Goal: Task Accomplishment & Management: Use online tool/utility

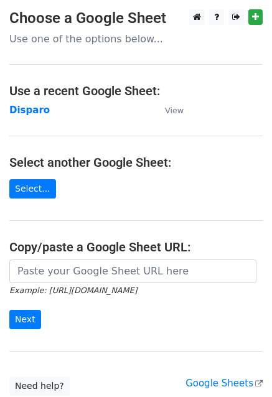
click at [34, 114] on strong "Disparo" at bounding box center [29, 109] width 40 height 11
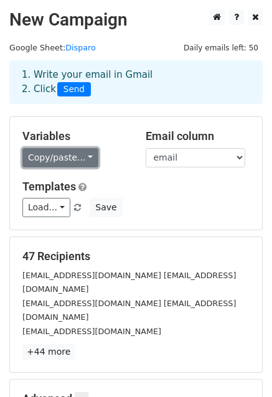
click at [50, 159] on link "Copy/paste..." at bounding box center [60, 157] width 76 height 19
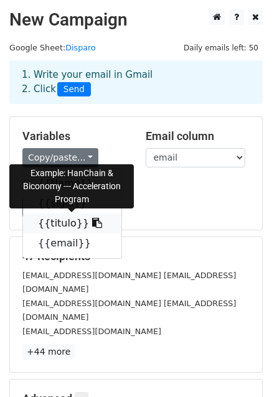
click at [60, 226] on link "{{titulo}}" at bounding box center [72, 223] width 98 height 20
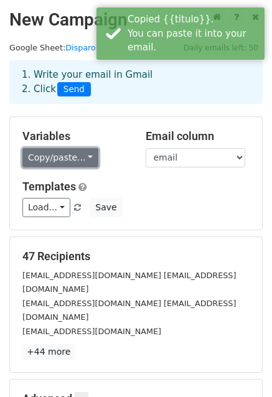
click at [69, 160] on link "Copy/paste..." at bounding box center [60, 157] width 76 height 19
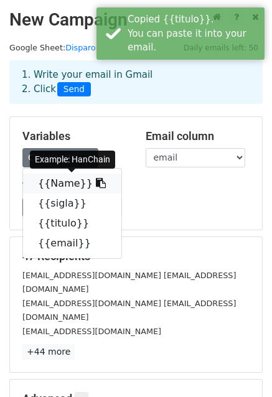
click at [58, 183] on link "{{Name}}" at bounding box center [72, 183] width 98 height 20
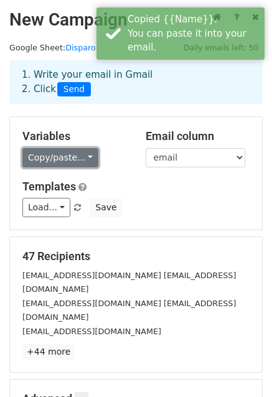
click at [57, 160] on link "Copy/paste..." at bounding box center [60, 157] width 76 height 19
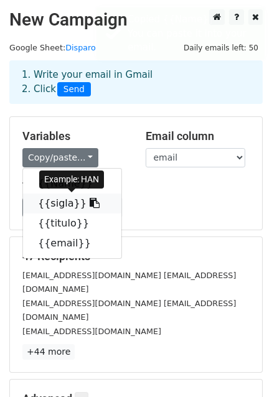
click at [52, 208] on link "{{sigla}}" at bounding box center [72, 203] width 98 height 20
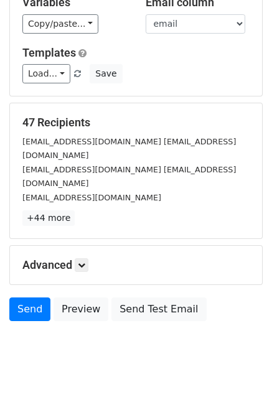
scroll to position [134, 0]
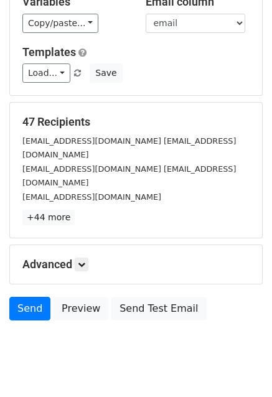
click at [65, 320] on body "New Campaign Daily emails left: 50 Google Sheet: Disparo 1. Write your email in…" at bounding box center [136, 125] width 272 height 501
click at [34, 297] on link "Send" at bounding box center [29, 309] width 41 height 24
click at [35, 297] on link "Send" at bounding box center [29, 309] width 41 height 24
click at [27, 297] on link "Send" at bounding box center [29, 309] width 41 height 24
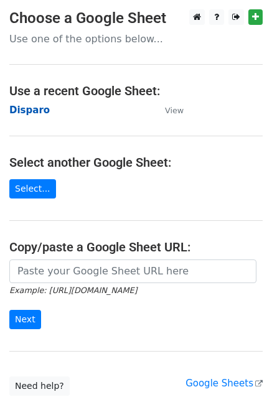
click at [25, 106] on strong "Disparo" at bounding box center [29, 109] width 40 height 11
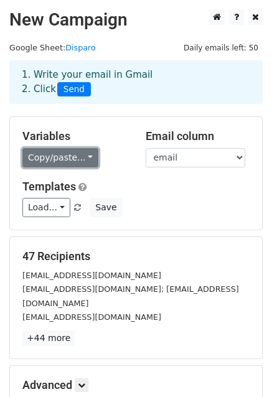
click at [50, 162] on link "Copy/paste..." at bounding box center [60, 157] width 76 height 19
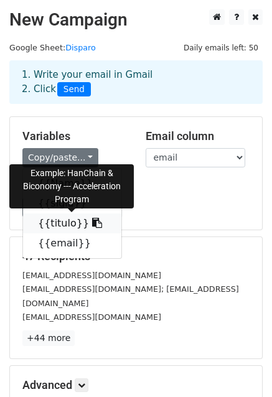
click at [55, 225] on link "{{titulo}}" at bounding box center [72, 223] width 98 height 20
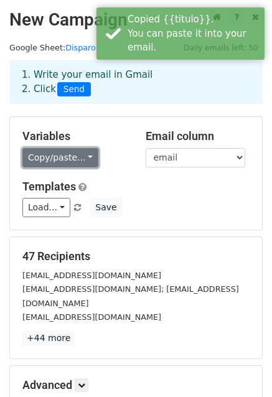
click at [55, 158] on link "Copy/paste..." at bounding box center [60, 157] width 76 height 19
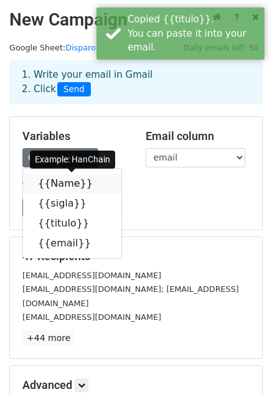
click at [53, 183] on link "{{Name}}" at bounding box center [72, 183] width 98 height 20
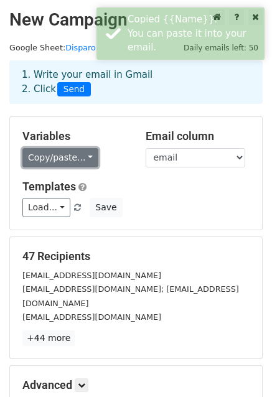
click at [47, 160] on link "Copy/paste..." at bounding box center [60, 157] width 76 height 19
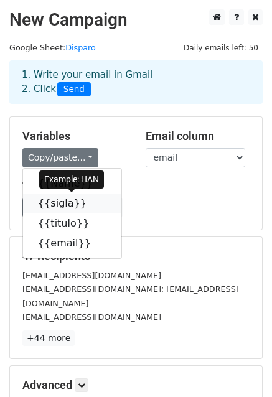
click at [57, 206] on link "{{sigla}}" at bounding box center [72, 203] width 98 height 20
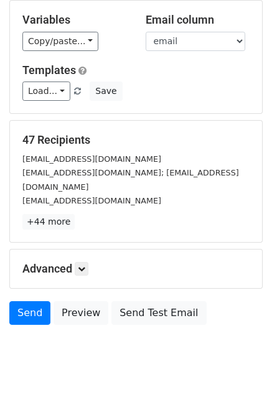
scroll to position [124, 0]
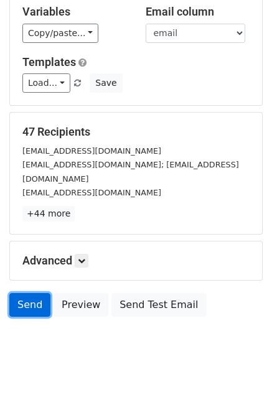
click at [24, 293] on link "Send" at bounding box center [29, 305] width 41 height 24
